Goal: Information Seeking & Learning: Learn about a topic

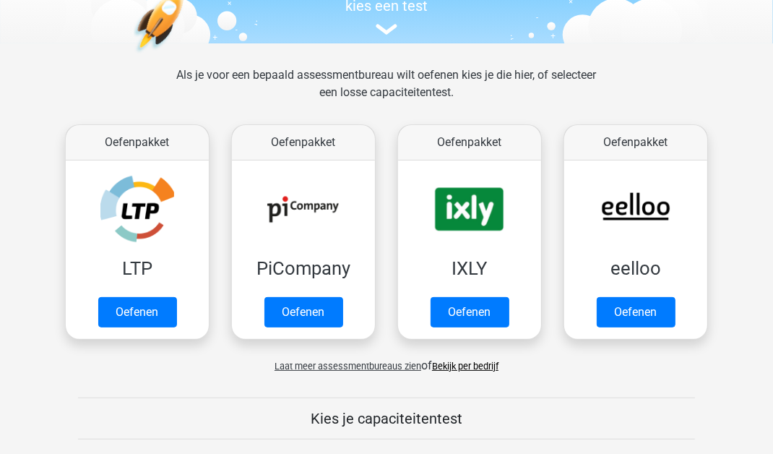
scroll to position [163, 0]
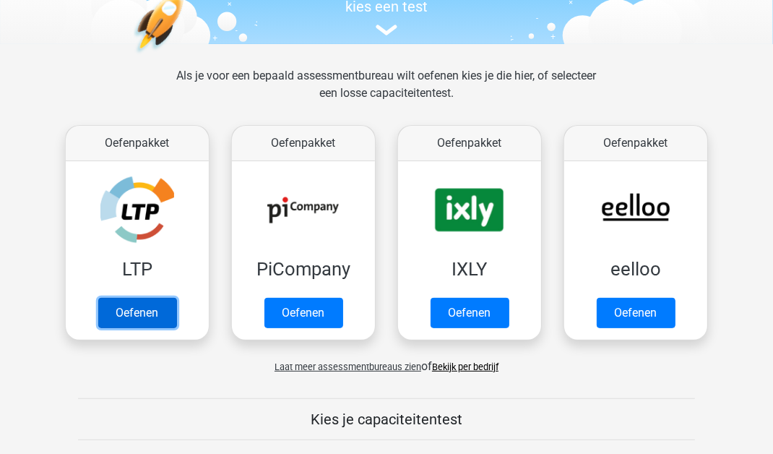
click at [162, 306] on link "Oefenen" at bounding box center [137, 313] width 79 height 30
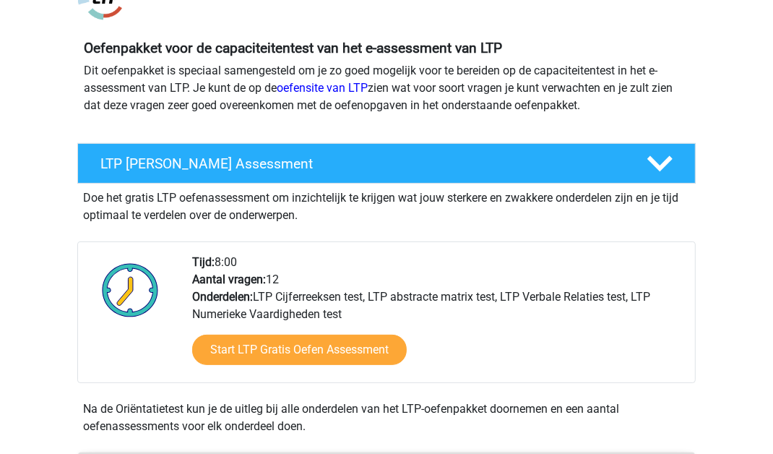
scroll to position [143, 0]
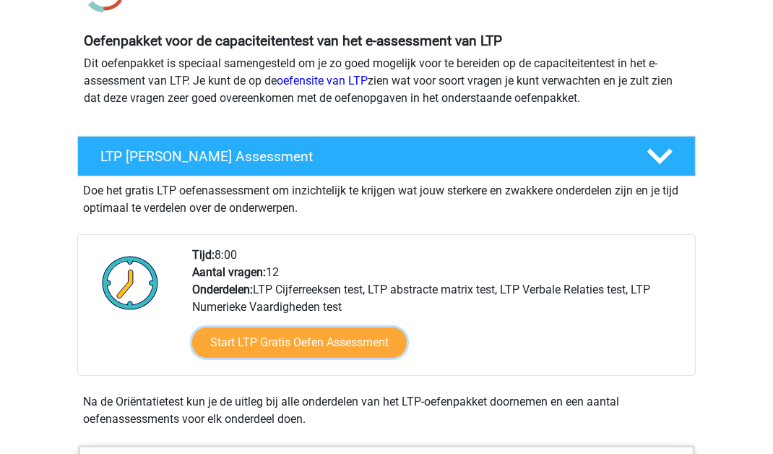
click at [372, 343] on link "Start LTP Gratis Oefen Assessment" at bounding box center [299, 342] width 215 height 30
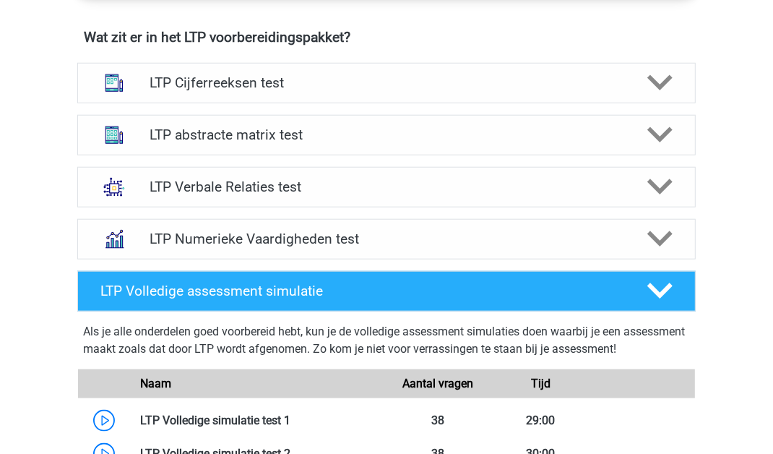
scroll to position [915, 0]
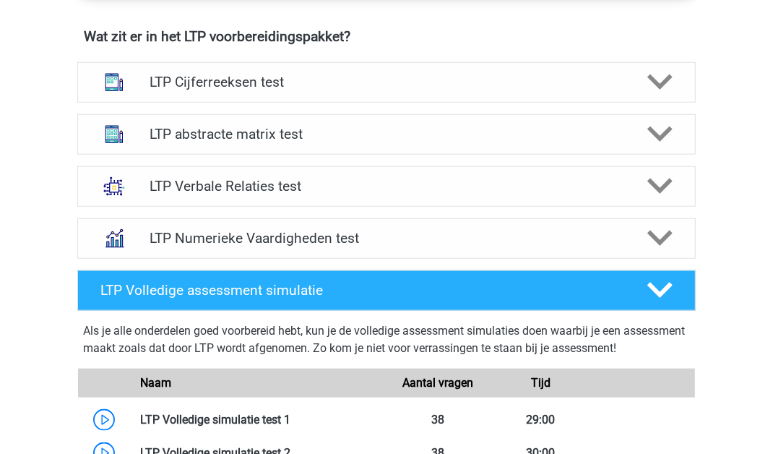
click at [529, 189] on h4 "LTP Verbale Relaties test" at bounding box center [386, 186] width 473 height 17
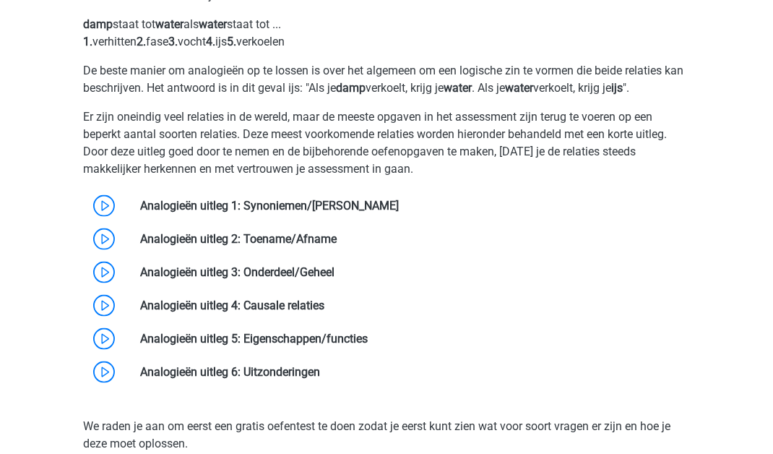
scroll to position [1165, 0]
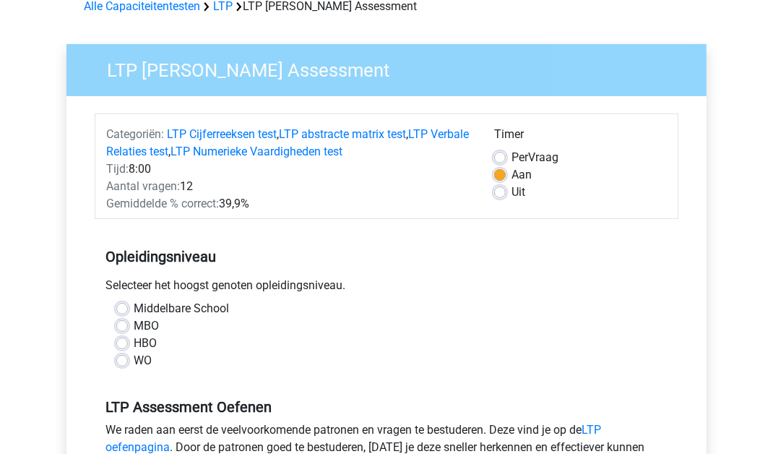
scroll to position [75, 0]
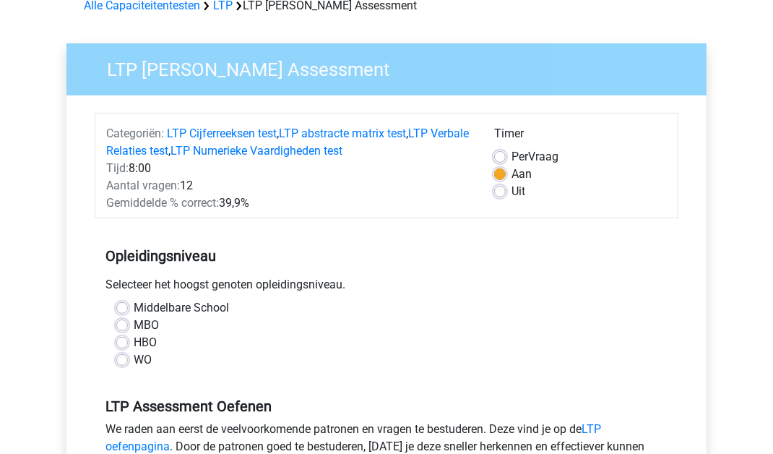
click at [134, 330] on label "MBO" at bounding box center [146, 325] width 25 height 17
click at [125, 330] on input "MBO" at bounding box center [122, 324] width 12 height 14
radio input "true"
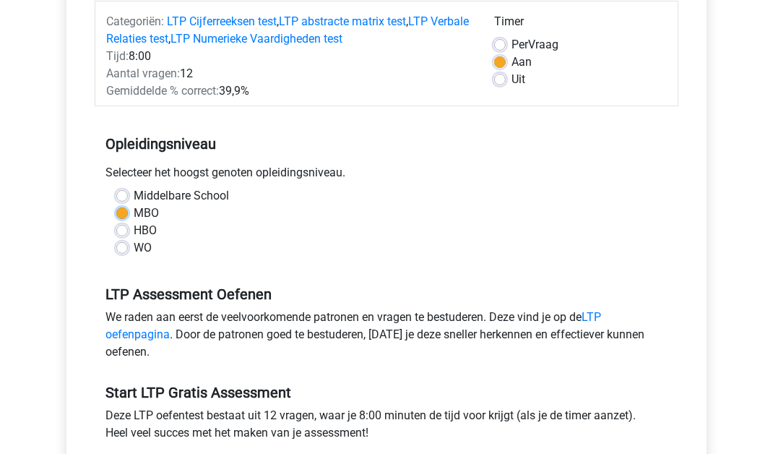
scroll to position [192, 0]
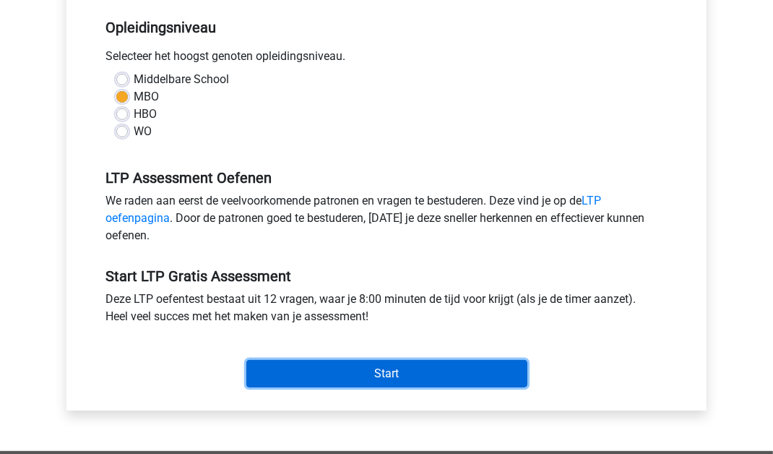
click at [442, 369] on input "Start" at bounding box center [386, 373] width 281 height 27
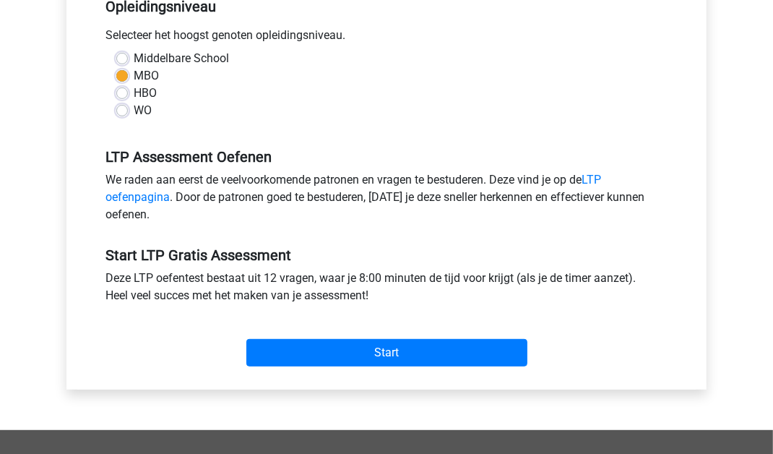
scroll to position [350, 0]
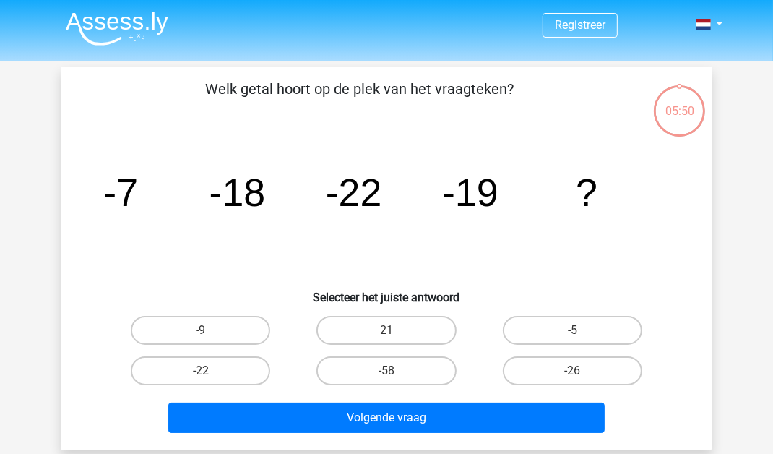
click at [213, 325] on label "-9" at bounding box center [201, 330] width 140 height 29
click at [210, 330] on input "-9" at bounding box center [205, 334] width 9 height 9
radio input "true"
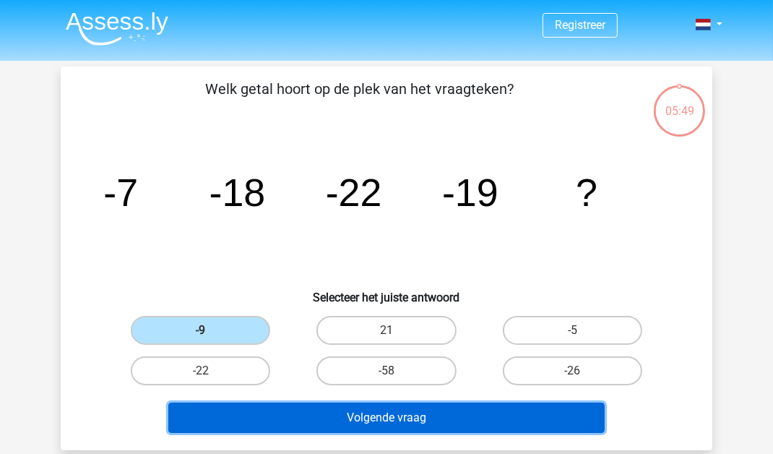
click at [304, 419] on button "Volgende vraag" at bounding box center [386, 418] width 437 height 30
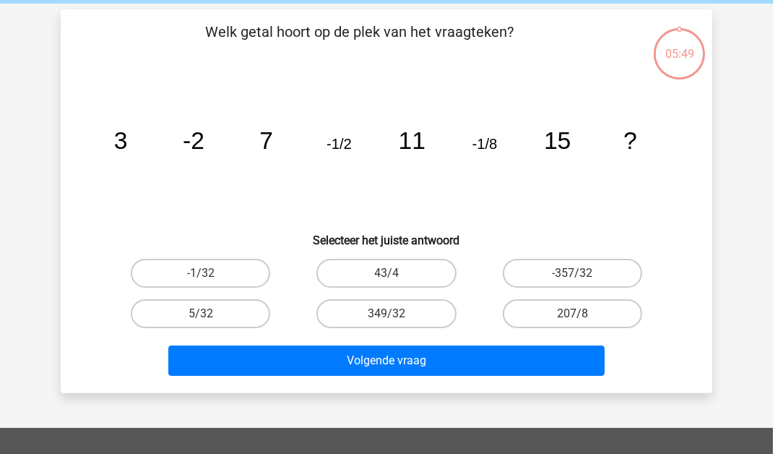
scroll to position [66, 0]
